Goal: Information Seeking & Learning: Understand process/instructions

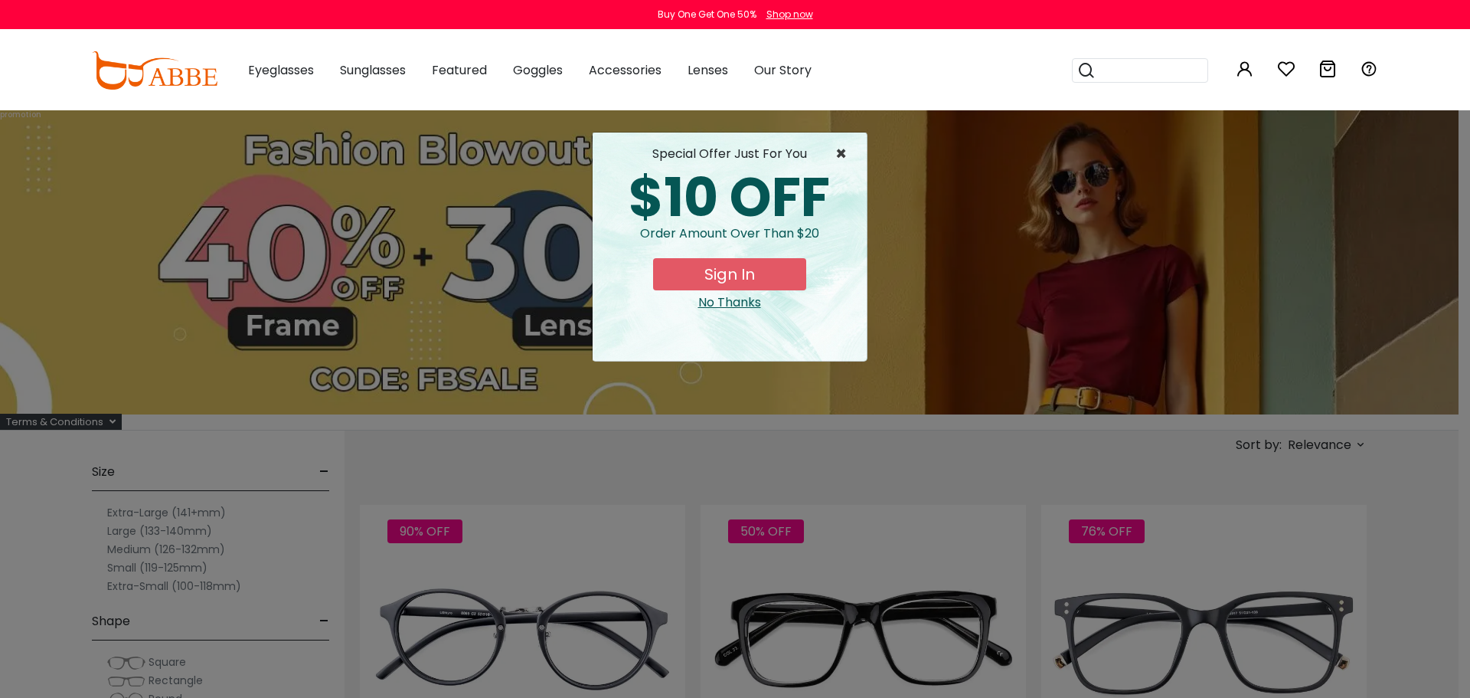
click at [845, 152] on span "×" at bounding box center [845, 154] width 19 height 18
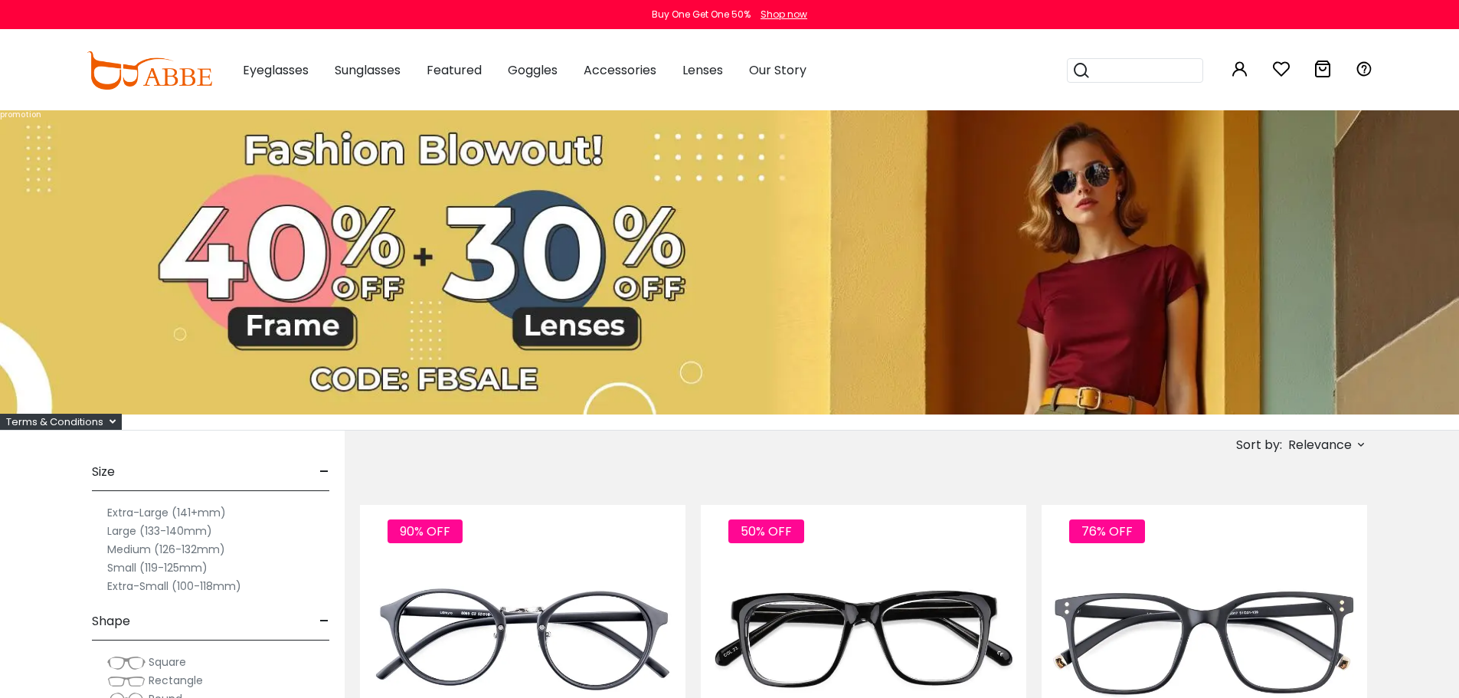
click at [113, 414] on div "Terms & Conditions" at bounding box center [61, 422] width 122 height 16
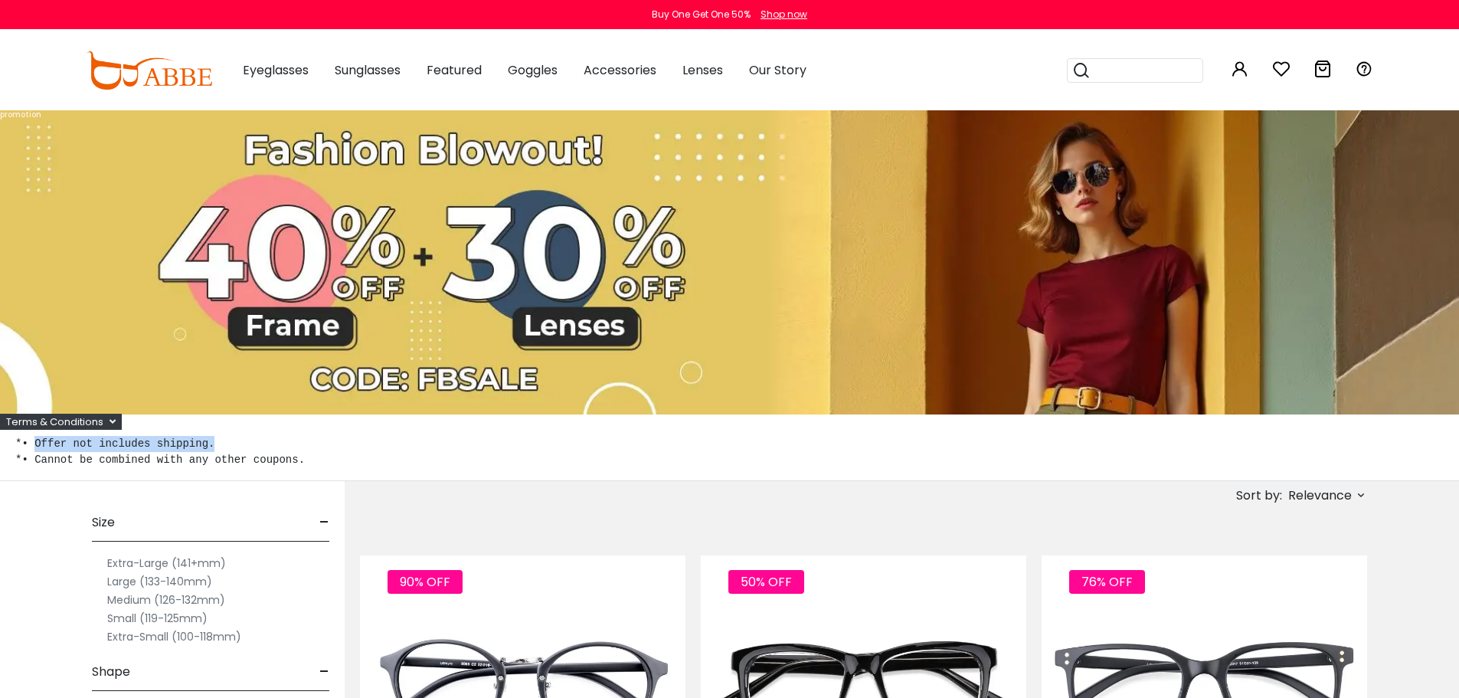
copy pre "Offer not includes shipping."
drag, startPoint x: 214, startPoint y: 443, endPoint x: 29, endPoint y: 443, distance: 185.3
click at [30, 445] on pre "*• Offer not includes shipping. *• Cannot be combined with any other coupons." at bounding box center [729, 452] width 1428 height 32
drag, startPoint x: 300, startPoint y: 458, endPoint x: 47, endPoint y: 456, distance: 253.5
click at [36, 450] on pre "*• Offer not includes shipping. *• Cannot be combined with any other coupons." at bounding box center [729, 452] width 1428 height 32
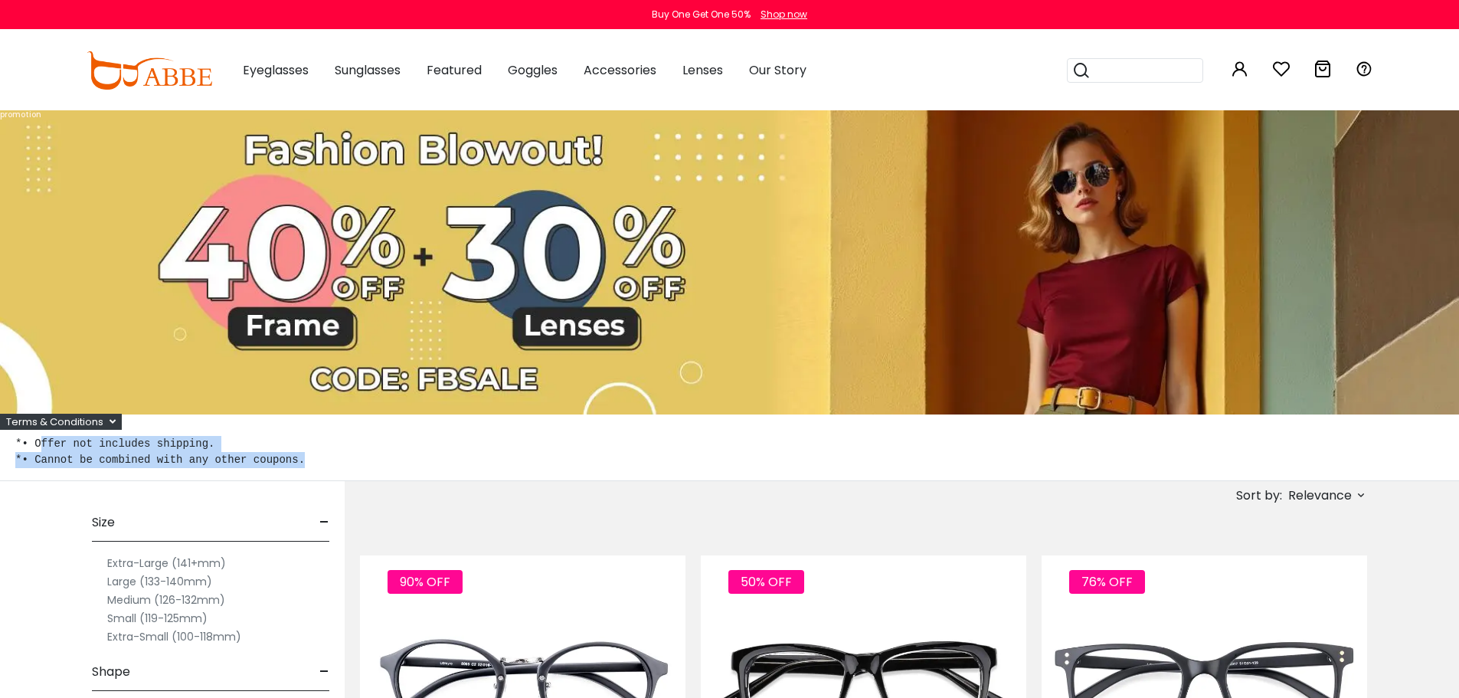
copy pre "ffer not includes shipping. *• Cannot be combined with any other coupons."
click at [299, 459] on pre "*• Offer not includes shipping. *• Cannot be combined with any other coupons." at bounding box center [729, 452] width 1428 height 32
drag, startPoint x: 161, startPoint y: 464, endPoint x: 33, endPoint y: 447, distance: 129.0
click at [33, 447] on div "*• Offer not includes shipping. *• Cannot be combined with any other coupons." at bounding box center [729, 455] width 1459 height 51
copy pre "Offer not includes shipping. *• Cannot be combined with any other coupons."
